Goal: Transaction & Acquisition: Purchase product/service

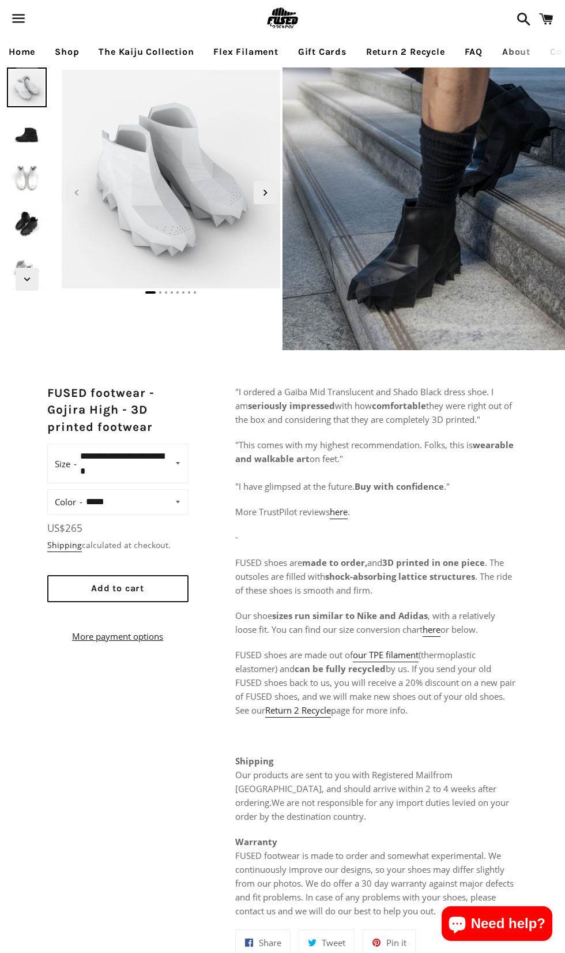
select select "**********"
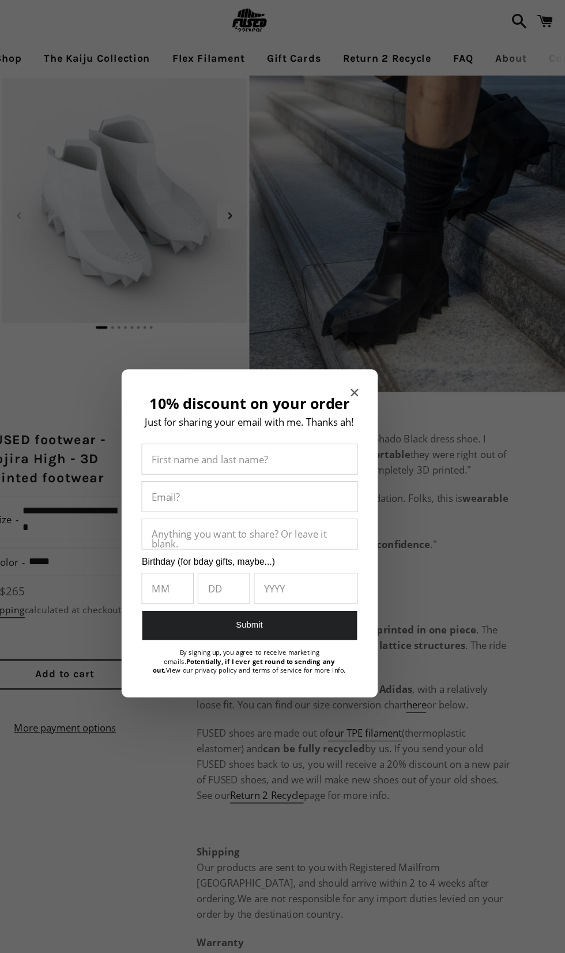
click at [395, 354] on div "10% discount on your order Just for sharing your email with me. Thanks ah! Firs…" at bounding box center [282, 476] width 229 height 293
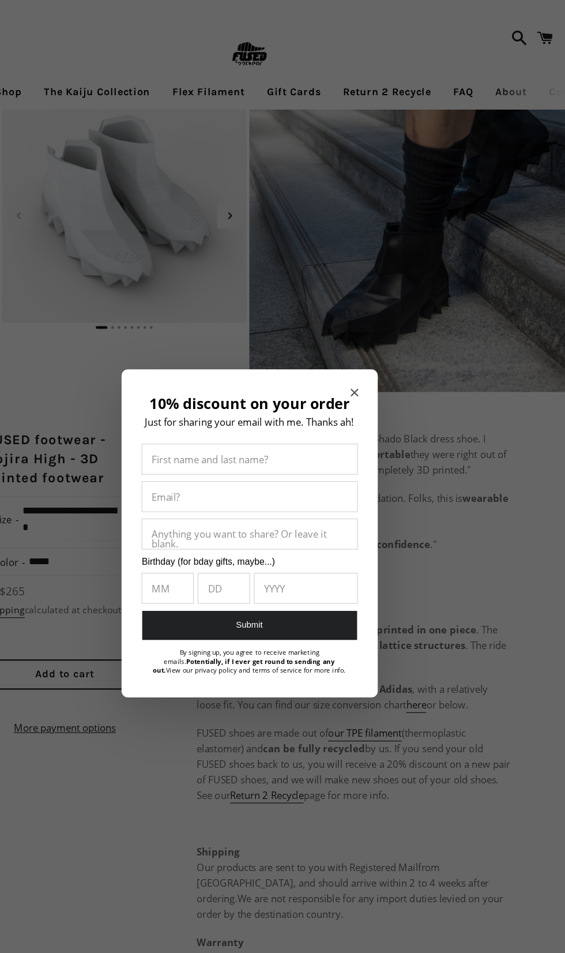
click at [376, 350] on icon "Close modal" at bounding box center [376, 350] width 7 height 7
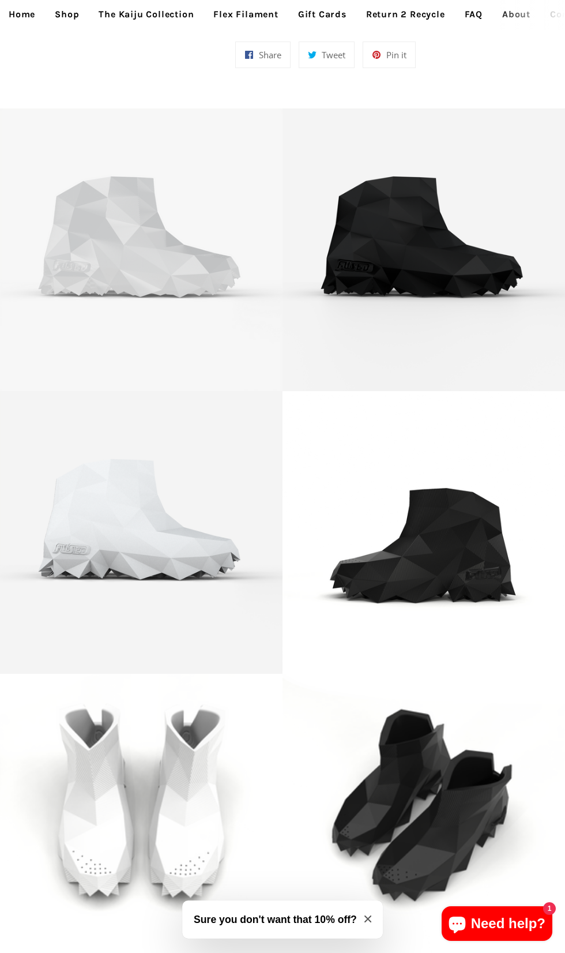
scroll to position [890, 0]
